Goal: Transaction & Acquisition: Purchase product/service

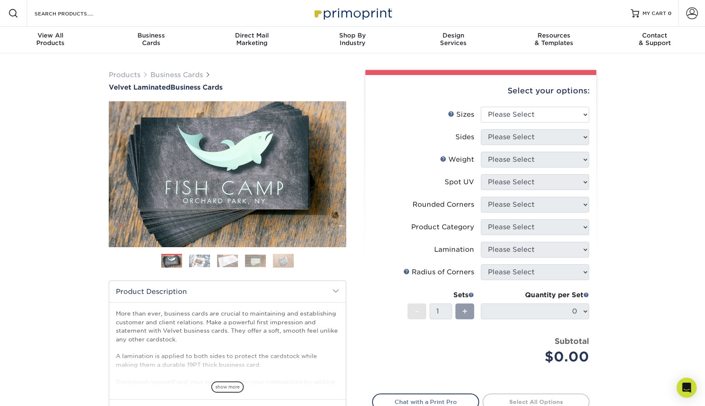
click at [204, 258] on img at bounding box center [199, 260] width 21 height 13
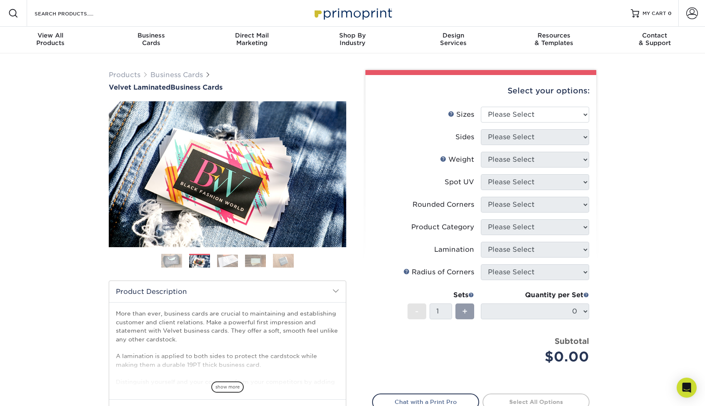
click at [225, 259] on img at bounding box center [227, 260] width 21 height 13
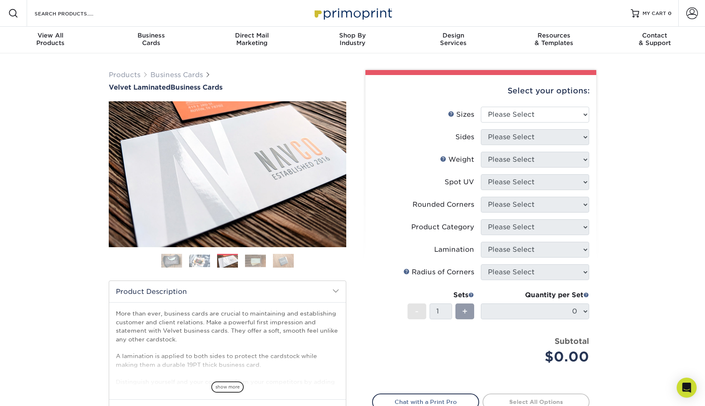
click at [258, 262] on img at bounding box center [255, 260] width 21 height 13
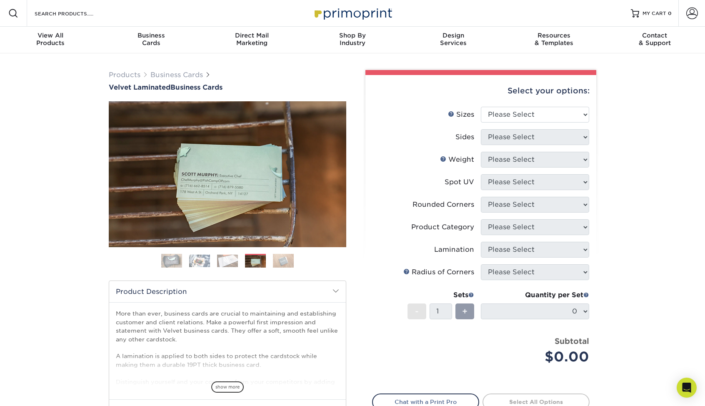
click at [281, 263] on img at bounding box center [283, 260] width 21 height 15
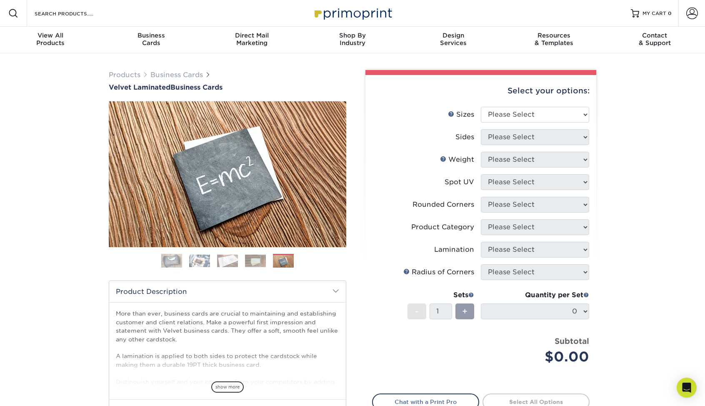
click at [260, 261] on img at bounding box center [255, 260] width 21 height 13
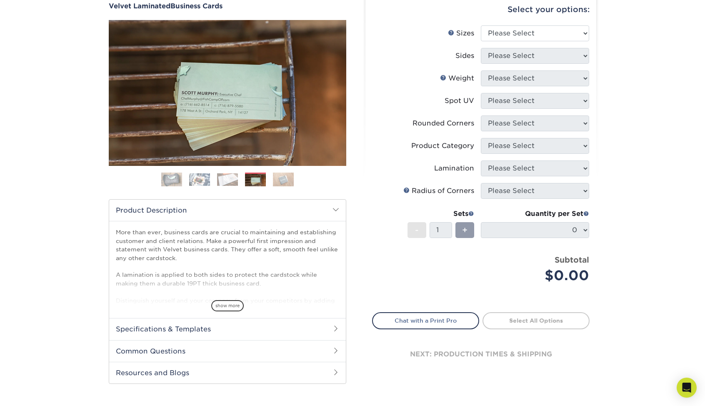
scroll to position [61, 0]
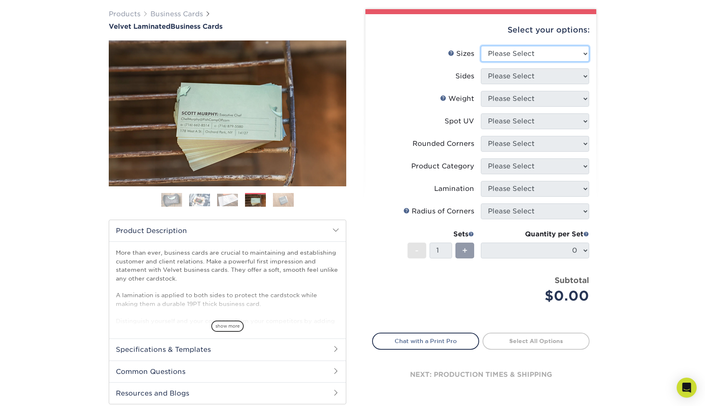
click at [514, 60] on select "Please Select 1.5" x 3.5" - Mini 1.75" x 3.5" - Mini 2" x 2" - Square 2" x 3" -…" at bounding box center [535, 54] width 108 height 16
select select "1.50x3.50"
click at [481, 46] on select "Please Select 1.5" x 3.5" - Mini 1.75" x 3.5" - Mini 2" x 2" - Square 2" x 3" -…" at bounding box center [535, 54] width 108 height 16
click at [514, 83] on select "Please Select Print Both Sides Print Front Only" at bounding box center [535, 76] width 108 height 16
select select "13abbda7-1d64-4f25-8bb2-c179b224825d"
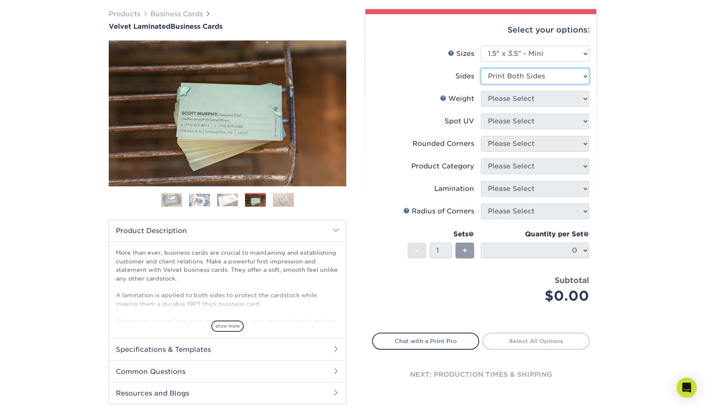
click at [481, 68] on select "Please Select Print Both Sides Print Front Only" at bounding box center [535, 76] width 108 height 16
click at [513, 98] on select "Please Select 16PT" at bounding box center [535, 99] width 108 height 16
select select "16PT"
click at [481, 91] on select "Please Select 16PT" at bounding box center [535, 99] width 108 height 16
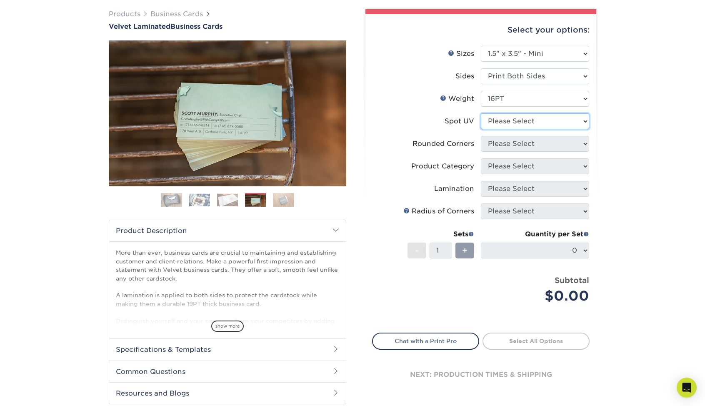
click at [508, 120] on select "Please Select No Spot UV Front and Back (Both Sides) Front Only Back Only" at bounding box center [535, 121] width 108 height 16
select select "1"
click at [481, 113] on select "Please Select No Spot UV Front and Back (Both Sides) Front Only Back Only" at bounding box center [535, 121] width 108 height 16
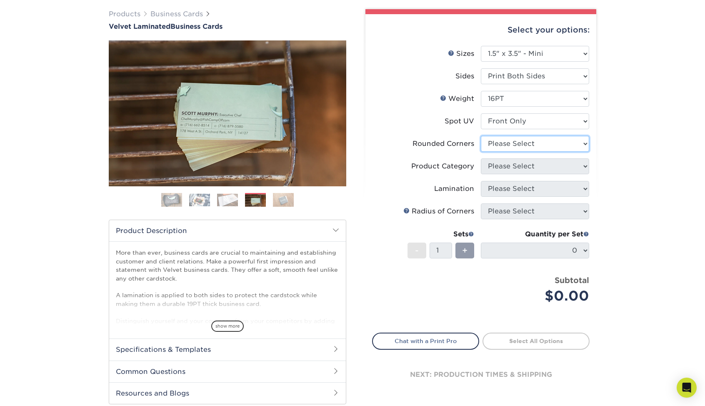
click at [503, 143] on select "Please Select Yes - Round 2 Corners Yes - Round 4 Corners No" at bounding box center [535, 144] width 108 height 16
select select "7672df9e-0e0a-464d-8e1f-920c575e4da3"
click at [481, 136] on select "Please Select Yes - Round 2 Corners Yes - Round 4 Corners No" at bounding box center [535, 144] width 108 height 16
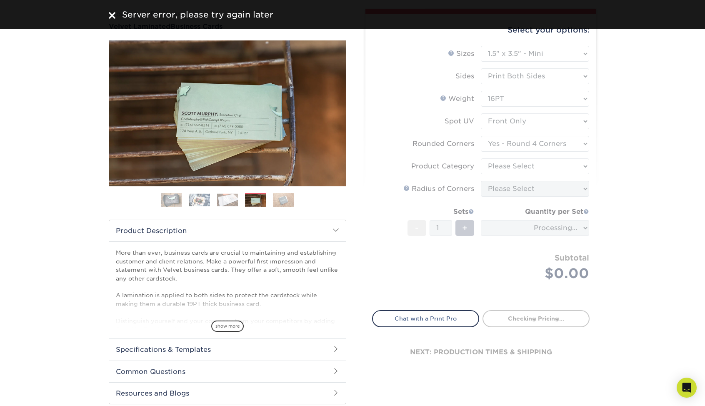
click at [502, 164] on form "Sizes Help Sizes Please Select 1.5" x 3.5" - Mini 1.75" x 3.5" - Mini 2" x 2" -…" at bounding box center [481, 173] width 218 height 255
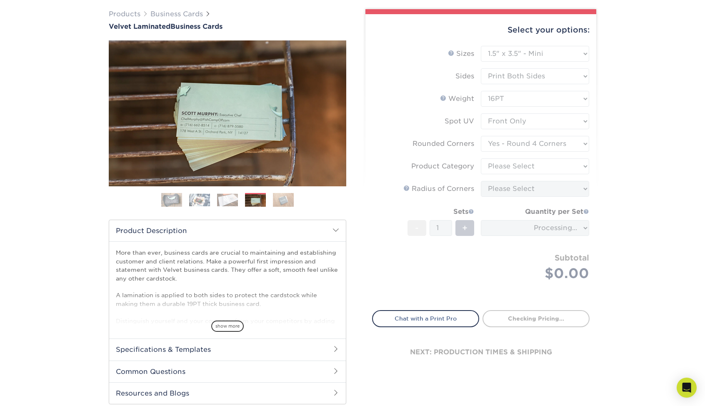
scroll to position [45, 0]
